Goal: Task Accomplishment & Management: Complete application form

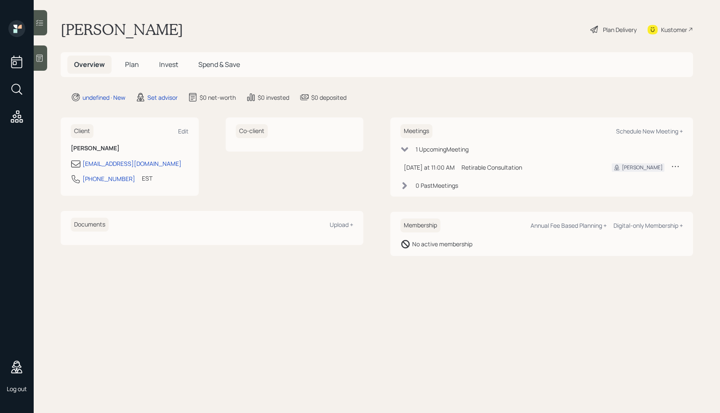
click at [674, 166] on icon at bounding box center [675, 166] width 8 height 8
click at [626, 189] on div "Cancel" at bounding box center [649, 190] width 61 height 8
click at [113, 98] on div "undefined · New" at bounding box center [103, 97] width 43 height 9
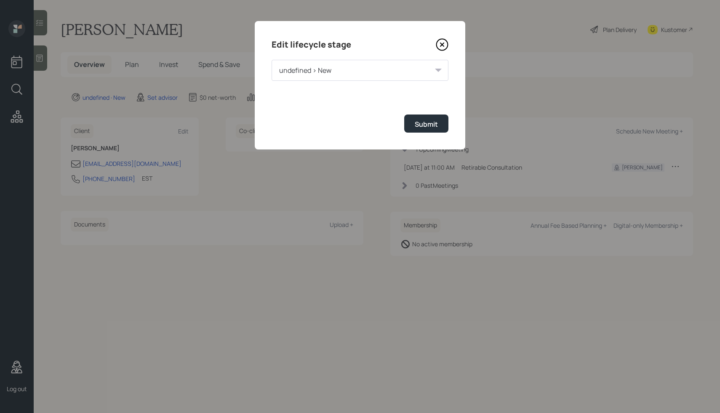
click at [333, 74] on div "undefined > New" at bounding box center [359, 70] width 177 height 21
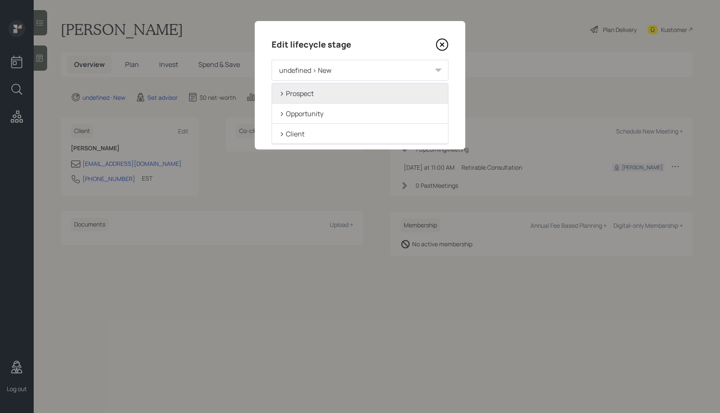
click at [332, 99] on div "> Prospect" at bounding box center [360, 93] width 176 height 20
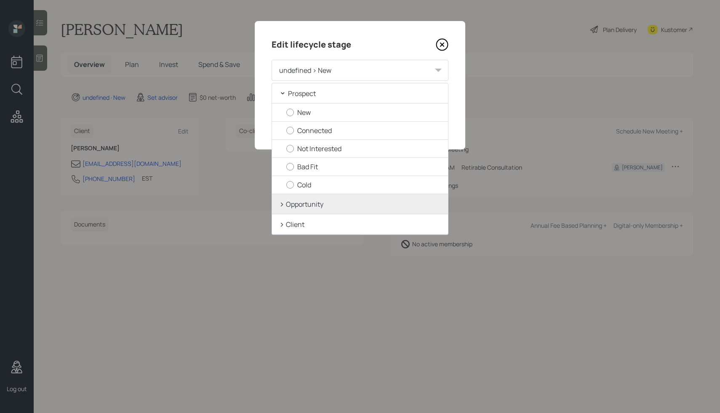
click at [306, 210] on div "> Opportunity" at bounding box center [360, 204] width 176 height 20
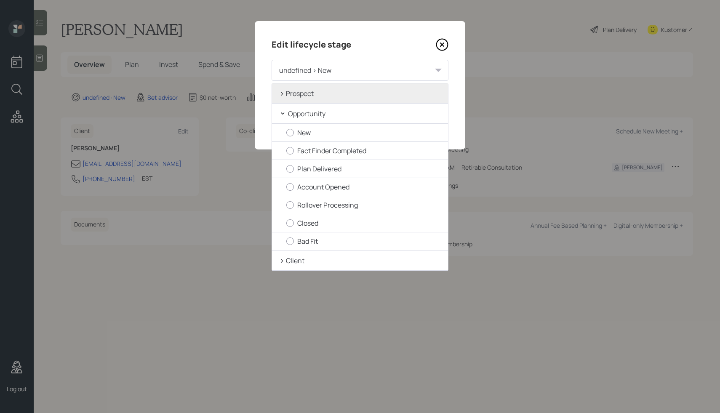
click at [307, 97] on div "> Prospect" at bounding box center [360, 93] width 176 height 20
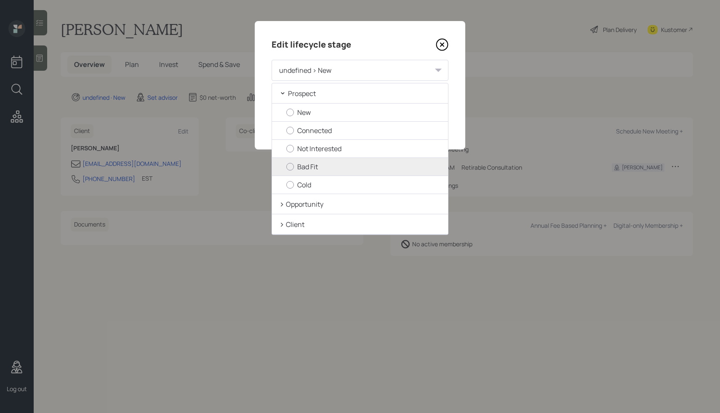
click at [314, 173] on div "Bad Fit" at bounding box center [360, 167] width 176 height 18
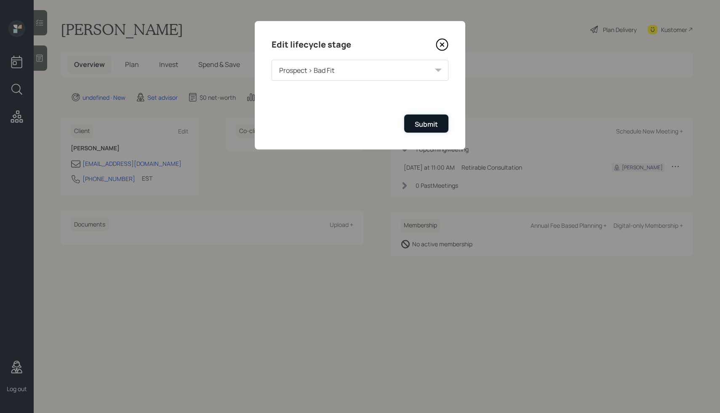
click at [433, 124] on div "Submit" at bounding box center [425, 124] width 23 height 9
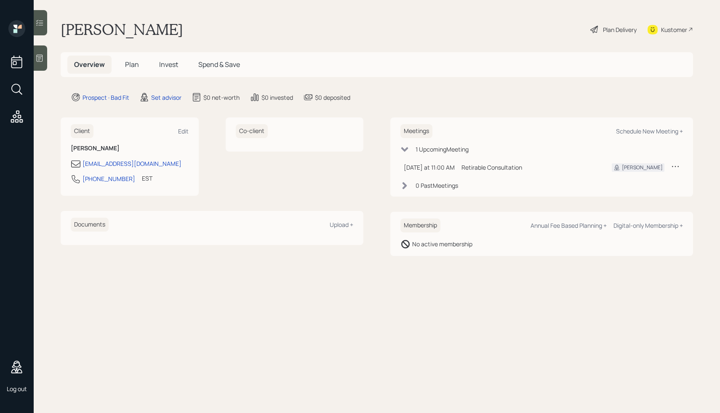
click at [420, 90] on main "[PERSON_NAME] Test Plan Delivery Kustomer Overview Plan Invest Spend & Save Pro…" at bounding box center [377, 206] width 686 height 413
